Goal: Transaction & Acquisition: Purchase product/service

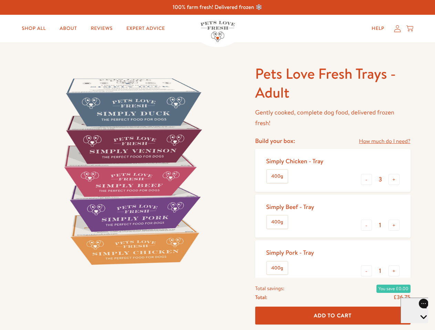
click at [217, 165] on img at bounding box center [132, 171] width 214 height 214
click at [384, 141] on link "How much do I need?" at bounding box center [384, 141] width 51 height 9
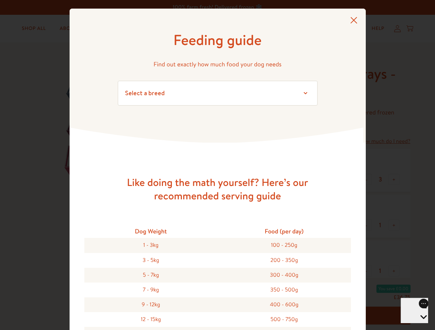
click at [366, 180] on div "Feeding guide Find out exactly how much food your dog needs Select a breed Affe…" at bounding box center [217, 165] width 435 height 330
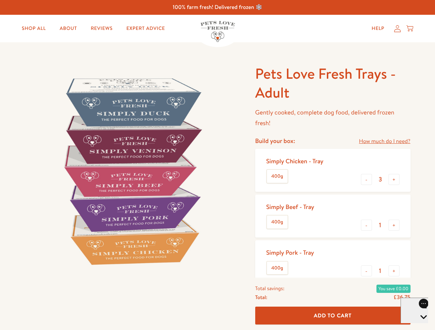
click at [394, 180] on button "+" at bounding box center [393, 179] width 11 height 11
type input "4"
click at [366, 225] on button "-" at bounding box center [366, 225] width 11 height 11
click at [394, 225] on button "+" at bounding box center [393, 225] width 11 height 11
type input "1"
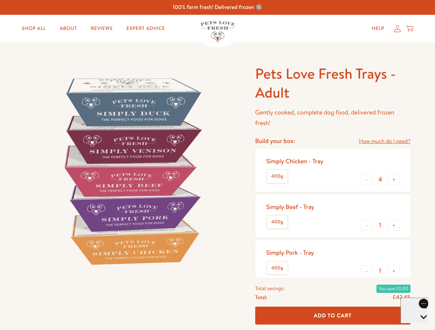
click at [366, 271] on button "-" at bounding box center [366, 271] width 11 height 11
click at [394, 271] on button "+" at bounding box center [393, 271] width 11 height 11
type input "1"
click at [332, 316] on span "Add To Cart" at bounding box center [333, 315] width 38 height 7
click at [420, 326] on icon "Open gorgias live chat" at bounding box center [423, 329] width 7 height 7
